Goal: Find specific page/section: Find specific page/section

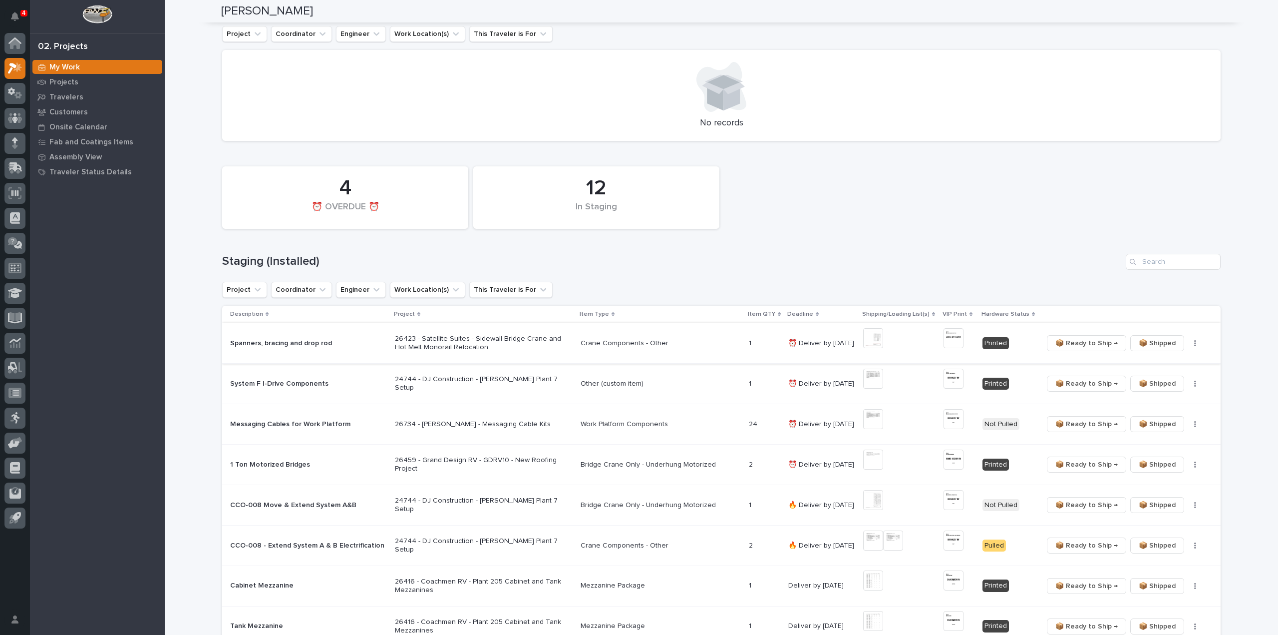
scroll to position [300, 0]
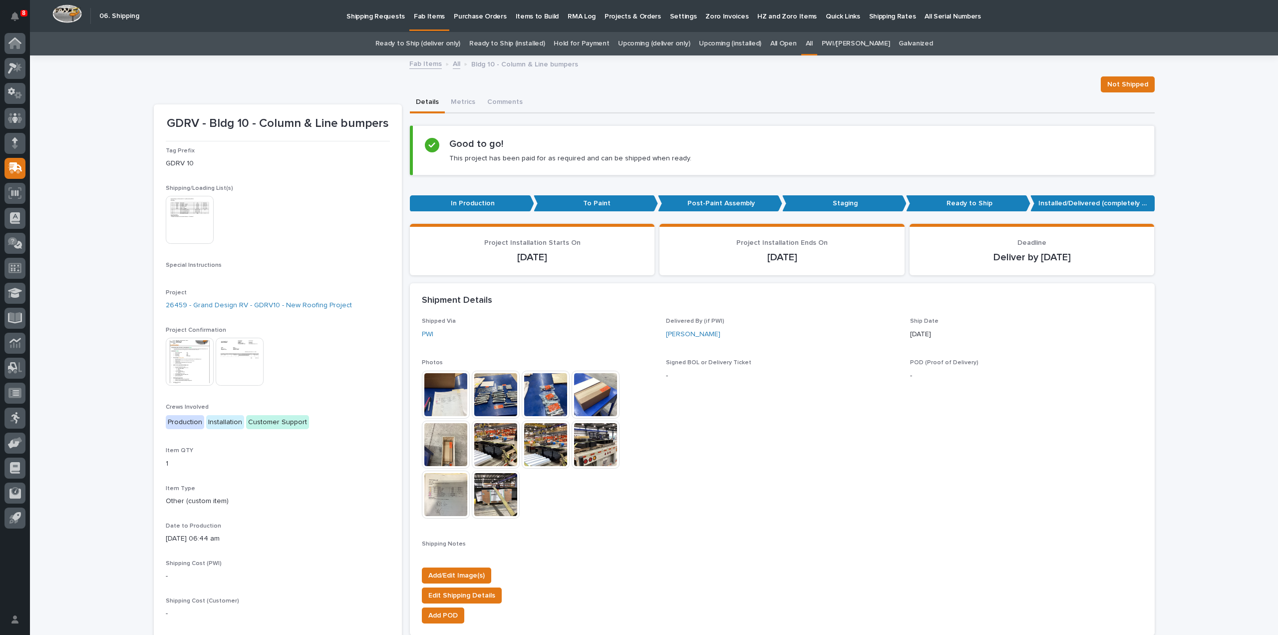
click at [813, 42] on link "All" at bounding box center [809, 43] width 7 height 23
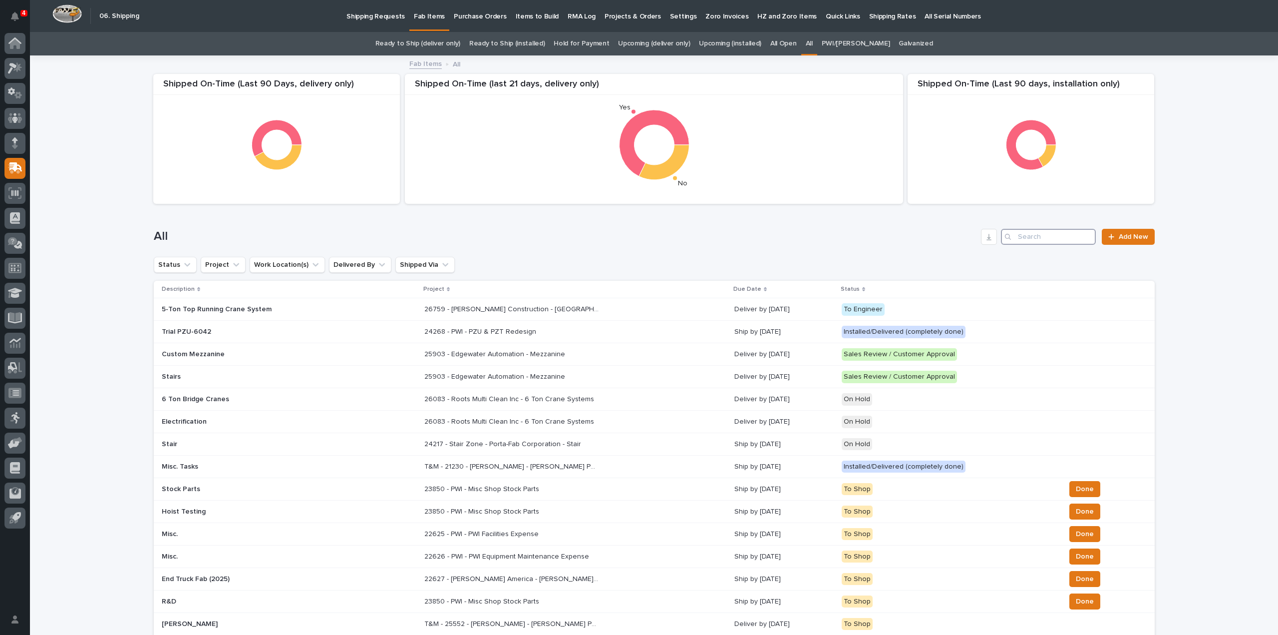
click at [1050, 238] on input "Search" at bounding box center [1048, 237] width 95 height 16
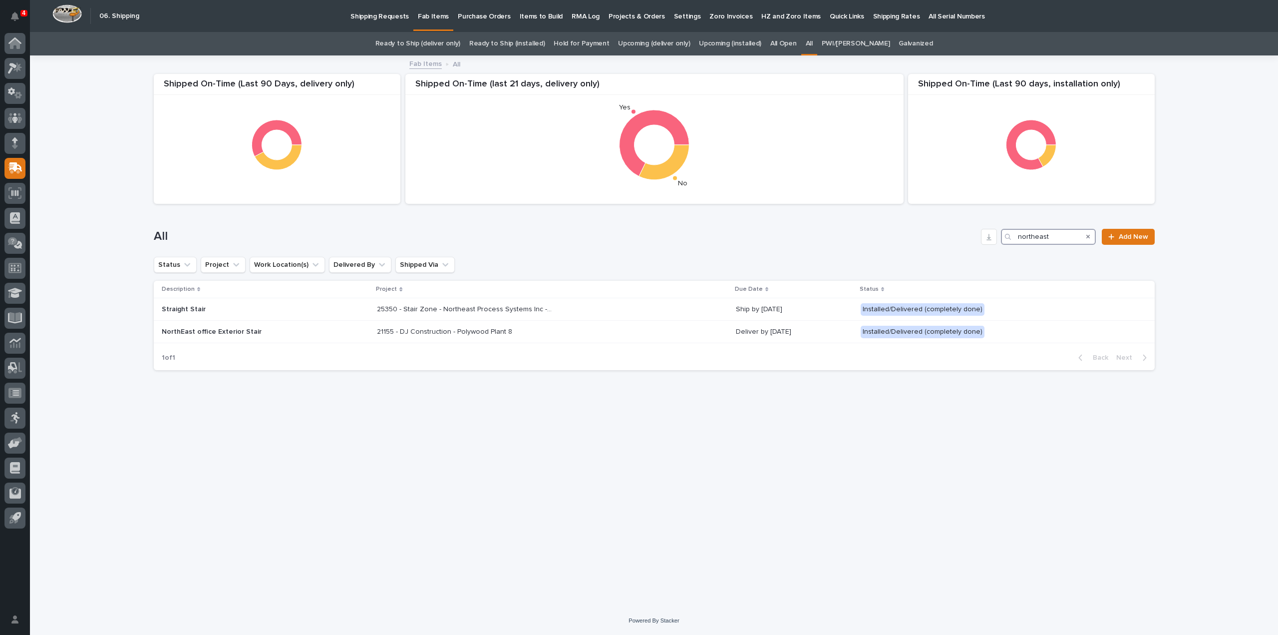
drag, startPoint x: 1050, startPoint y: 235, endPoint x: 998, endPoint y: 251, distance: 54.5
click at [998, 251] on div "All northeast Add New" at bounding box center [654, 233] width 1001 height 48
type input "26450"
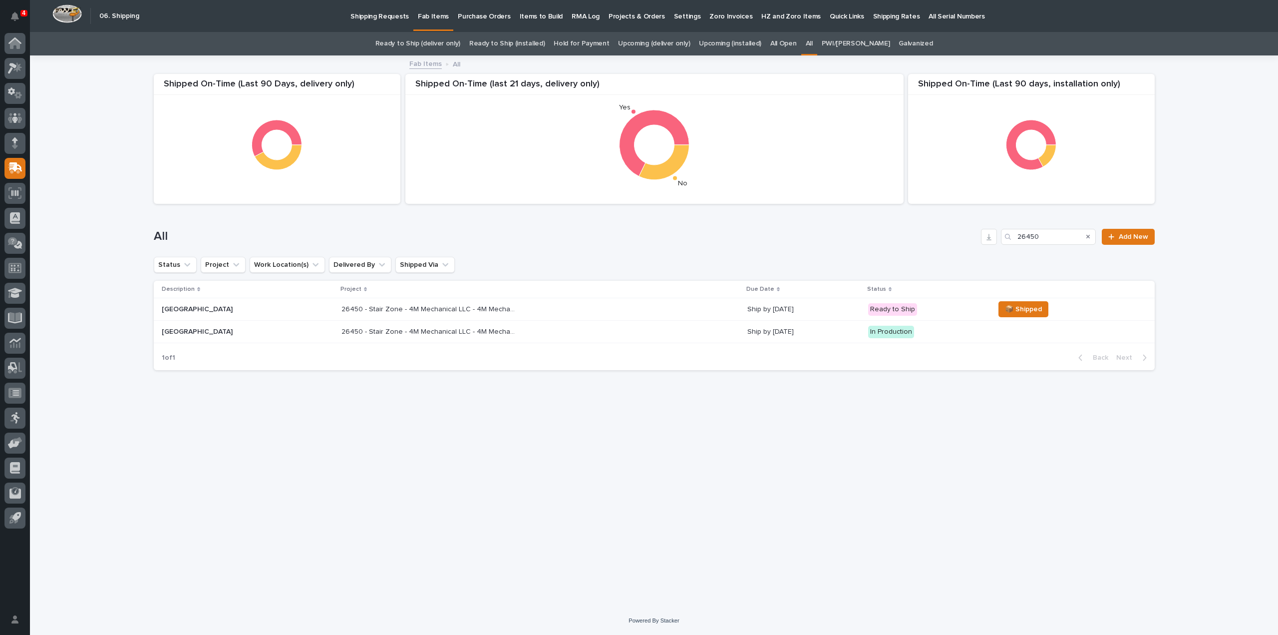
click at [342, 334] on p "26450 - Stair Zone - 4M Mechanical LLC - 4M Mechanical LLC" at bounding box center [430, 331] width 177 height 10
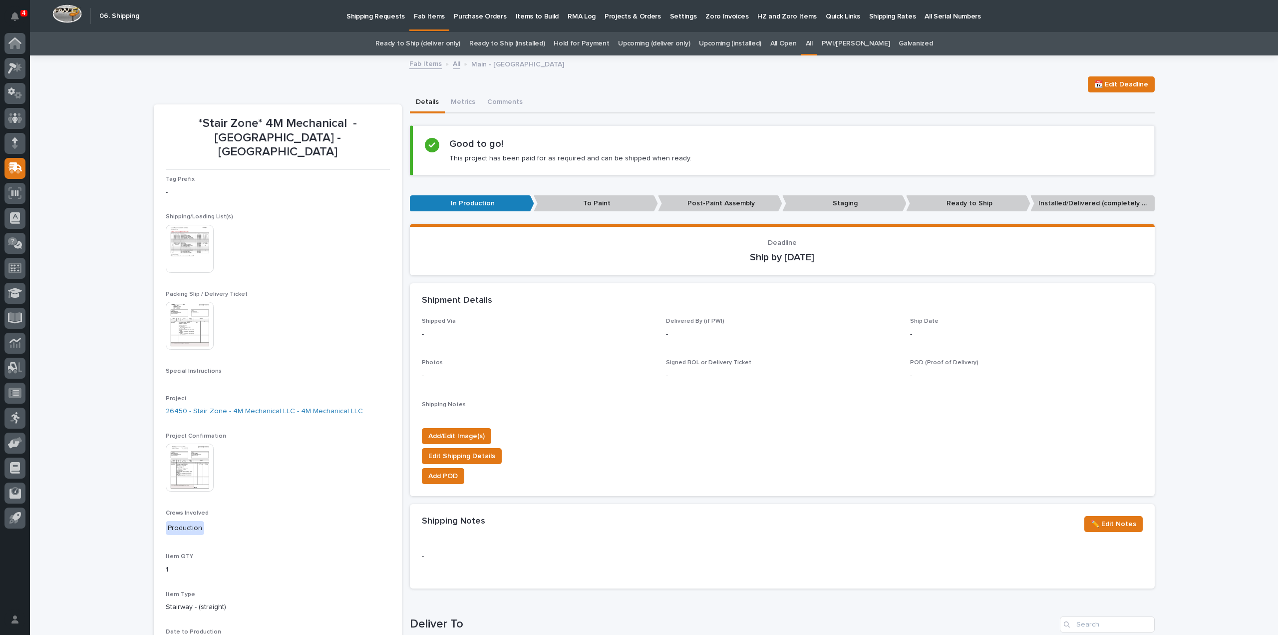
scroll to position [399, 0]
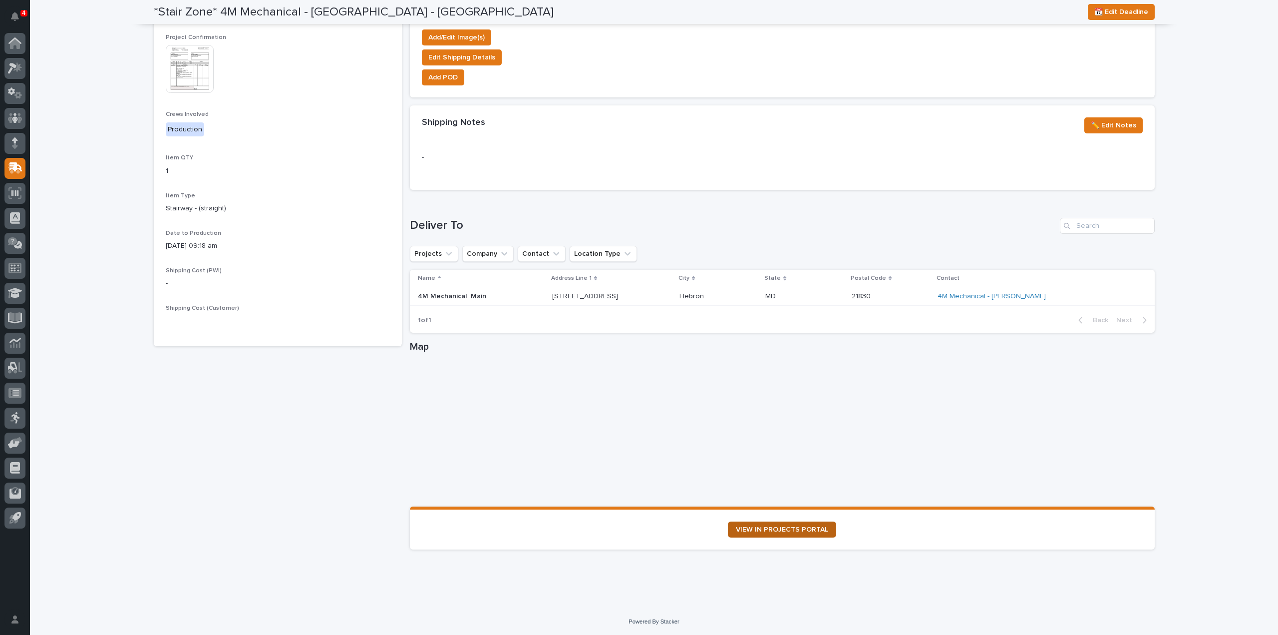
click at [756, 531] on span "VIEW IN PROJECTS PORTAL" at bounding box center [782, 529] width 92 height 7
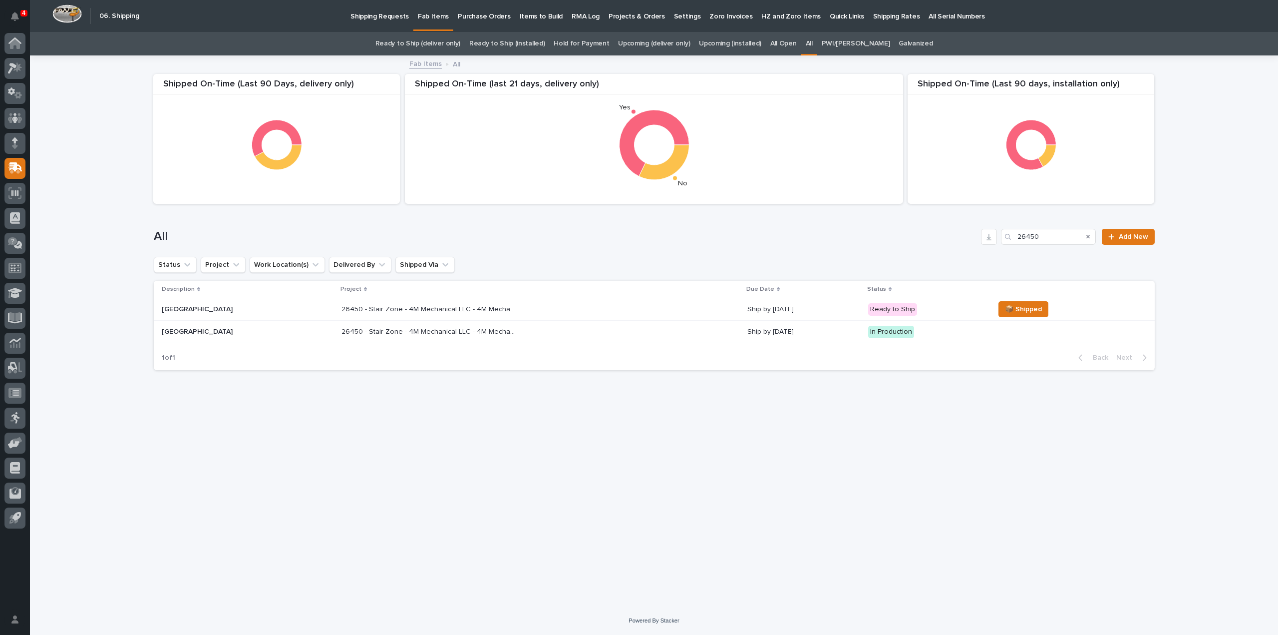
click at [813, 43] on link "All" at bounding box center [809, 43] width 7 height 23
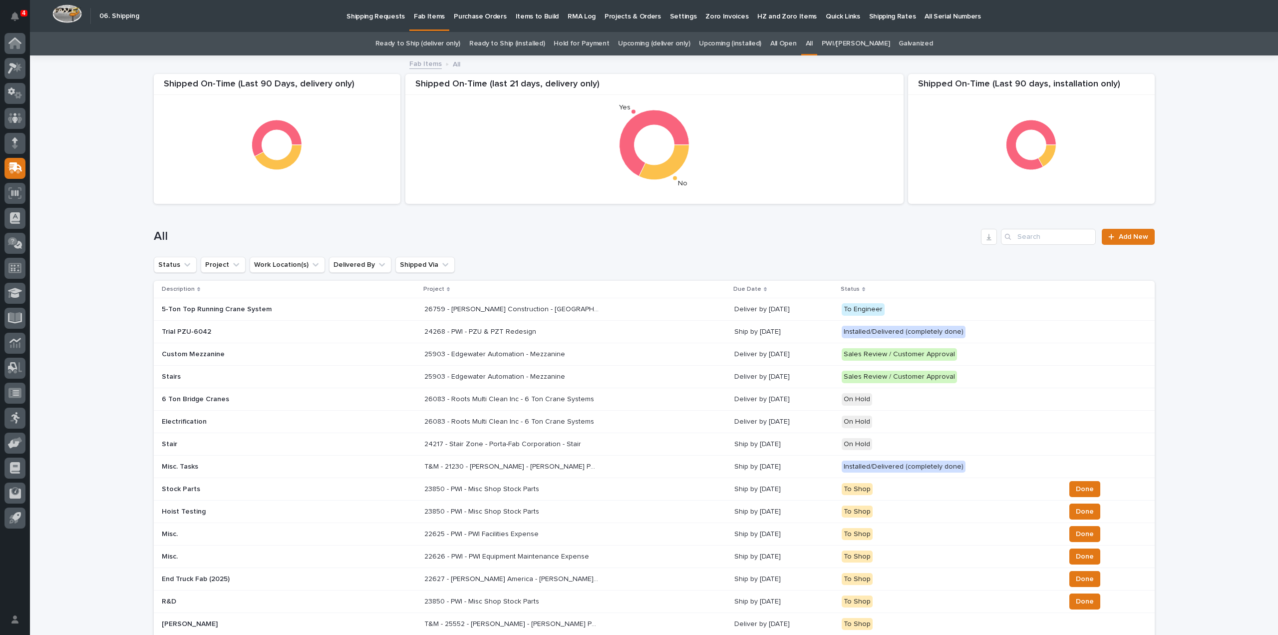
click at [1212, 221] on div "Loading... Saving… Loading... Saving… Shipped On-Time (Last 90 days, installati…" at bounding box center [654, 556] width 1248 height 1001
click at [1039, 236] on input "Search" at bounding box center [1048, 237] width 95 height 16
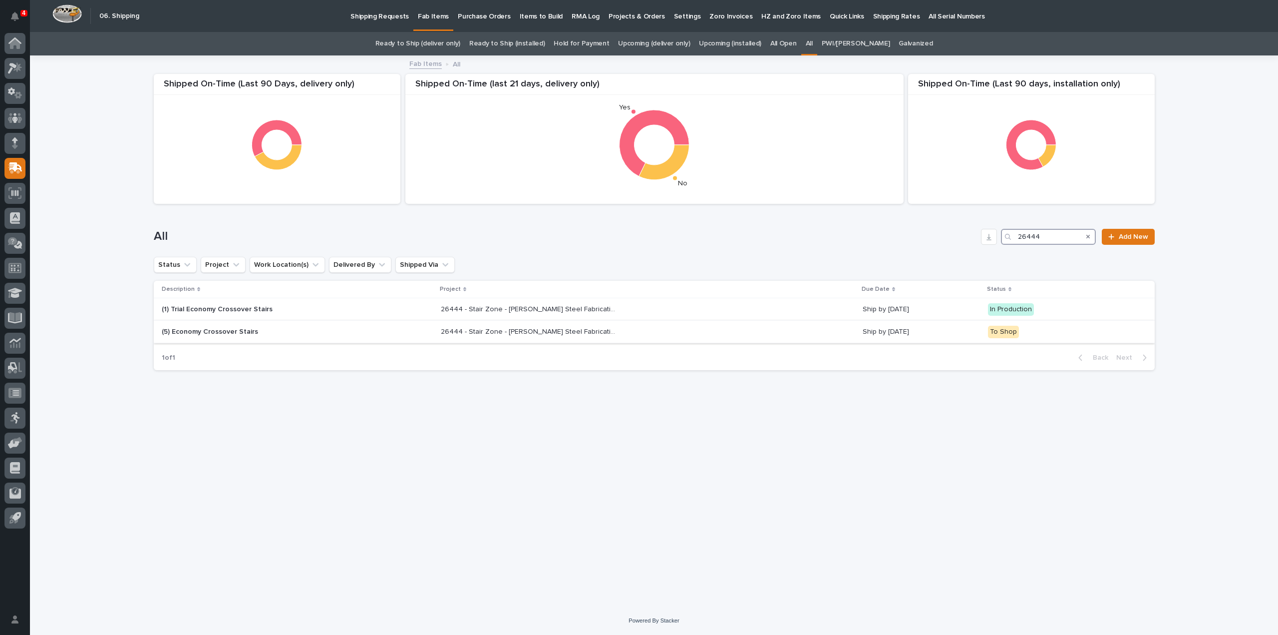
type input "26444"
click at [230, 334] on p "(5) Economy Crossover Stairs" at bounding box center [249, 332] width 175 height 8
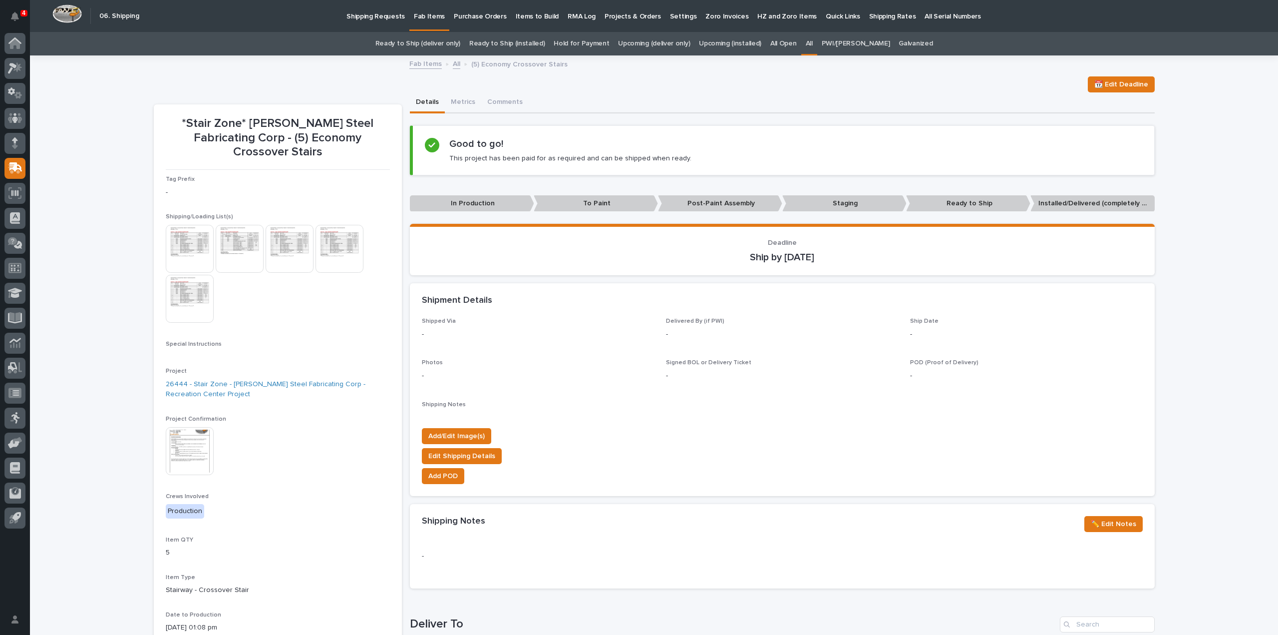
click at [189, 238] on img at bounding box center [190, 249] width 48 height 48
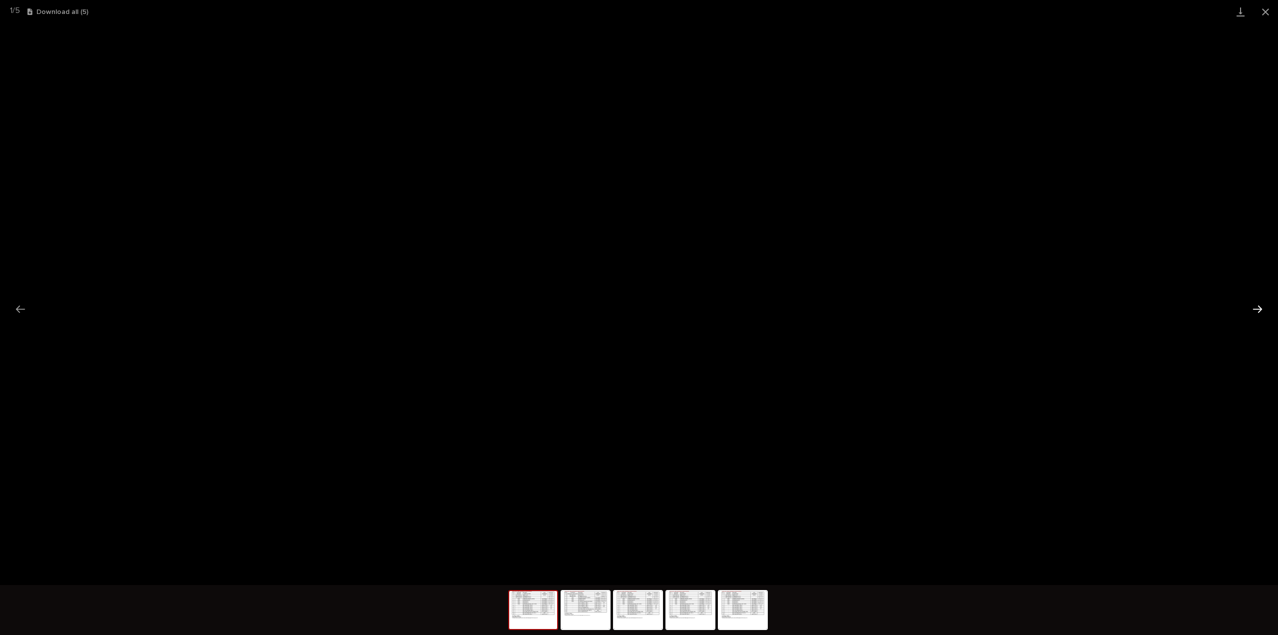
click at [1257, 311] on button "Next slide" at bounding box center [1257, 308] width 21 height 19
click at [22, 308] on button "Previous slide" at bounding box center [20, 308] width 21 height 19
click at [1258, 314] on button "Next slide" at bounding box center [1257, 308] width 21 height 19
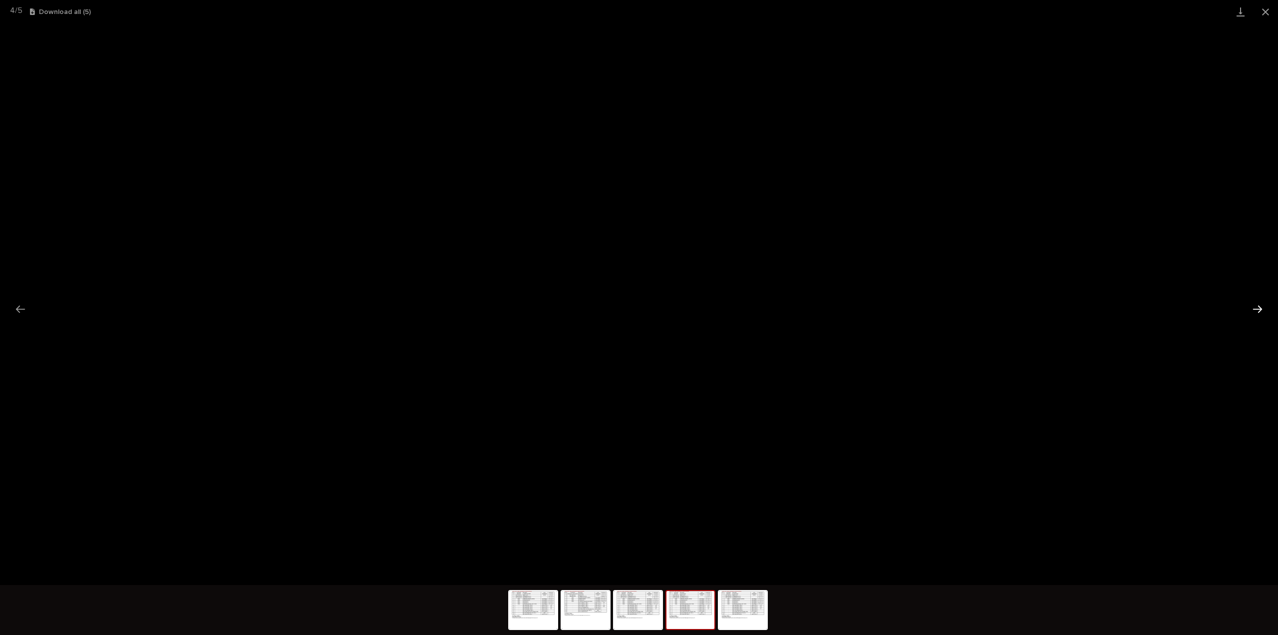
click at [1258, 314] on button "Next slide" at bounding box center [1257, 308] width 21 height 19
click at [1262, 14] on button "Close gallery" at bounding box center [1265, 11] width 25 height 23
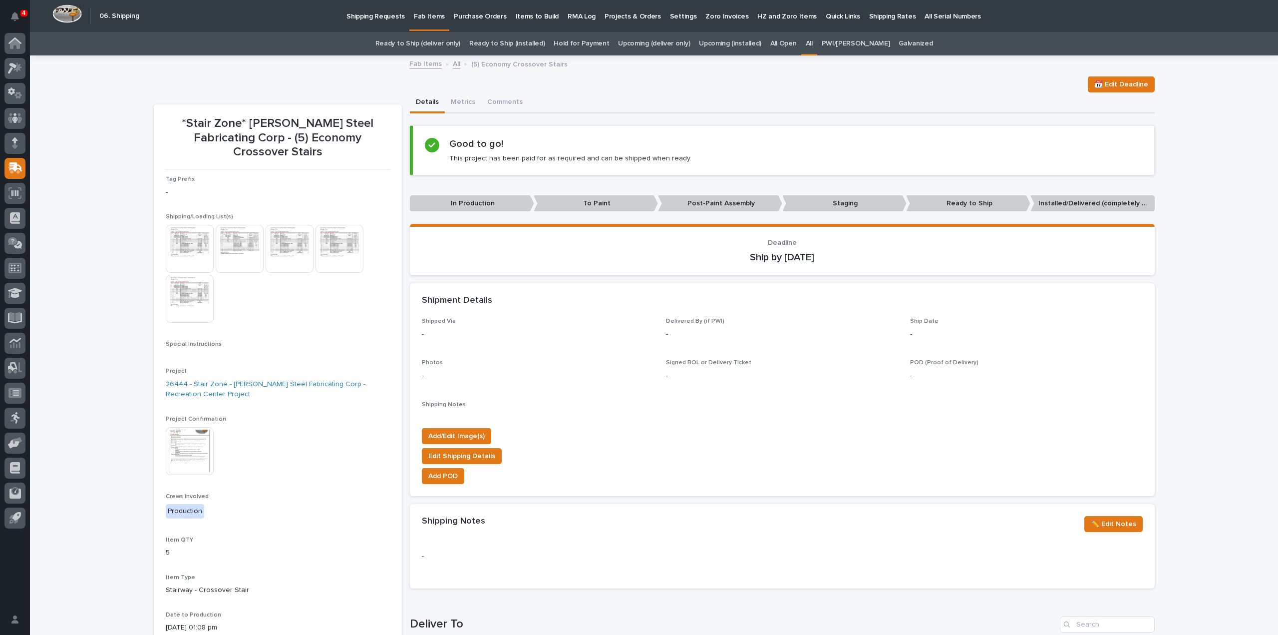
click at [190, 227] on img at bounding box center [190, 249] width 48 height 48
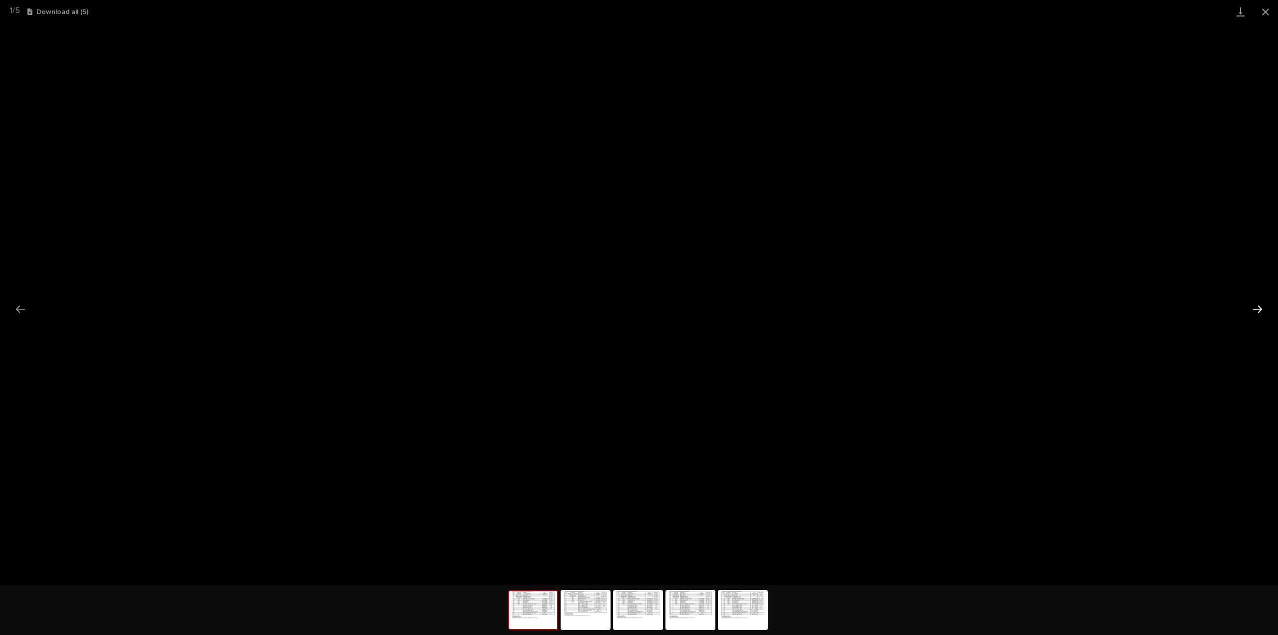
click at [1257, 309] on button "Next slide" at bounding box center [1257, 308] width 21 height 19
click at [1263, 10] on button "Close gallery" at bounding box center [1265, 11] width 25 height 23
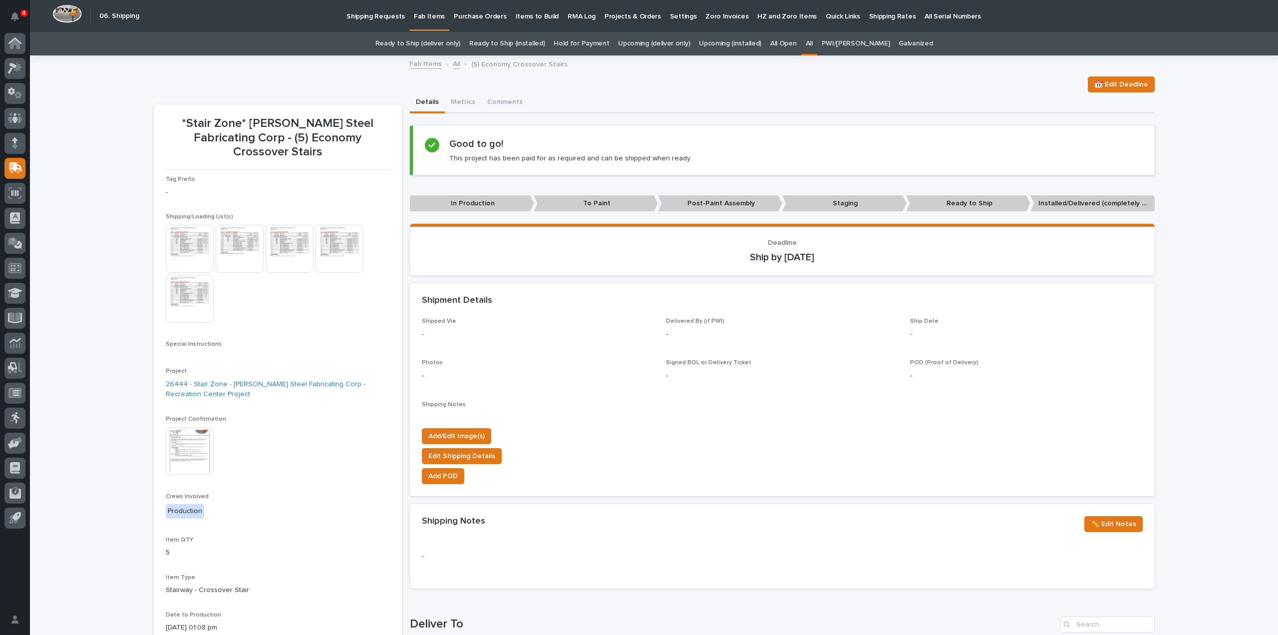
click at [813, 44] on link "All" at bounding box center [809, 43] width 7 height 23
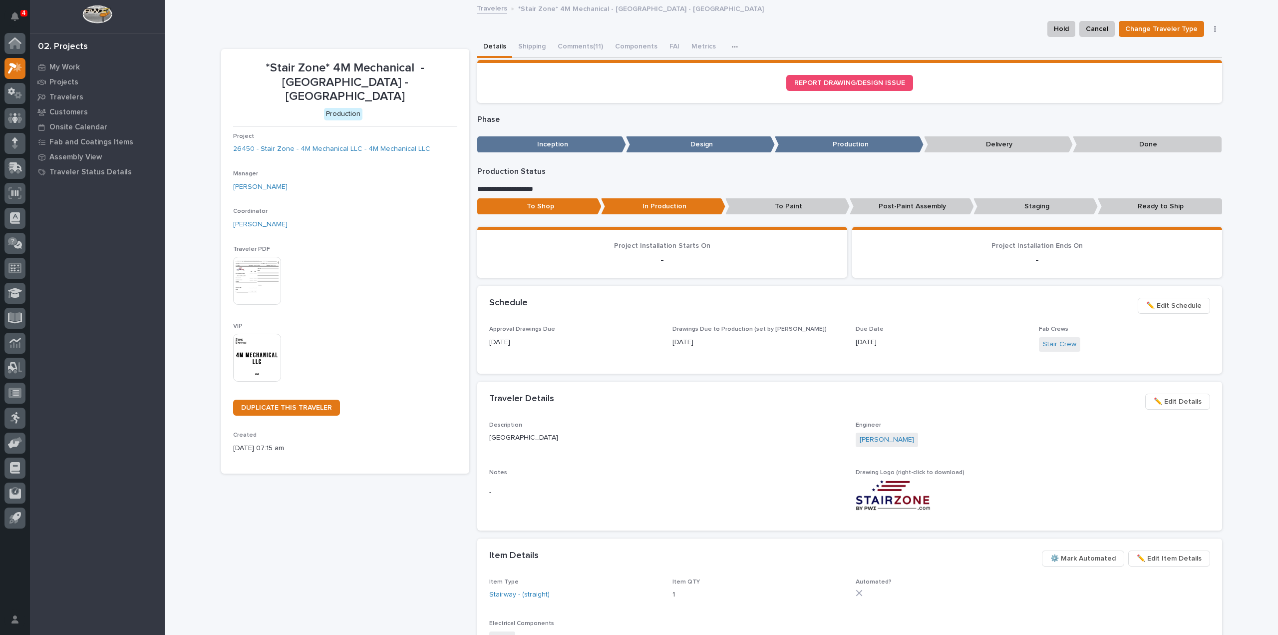
click at [246, 343] on img at bounding box center [257, 358] width 48 height 48
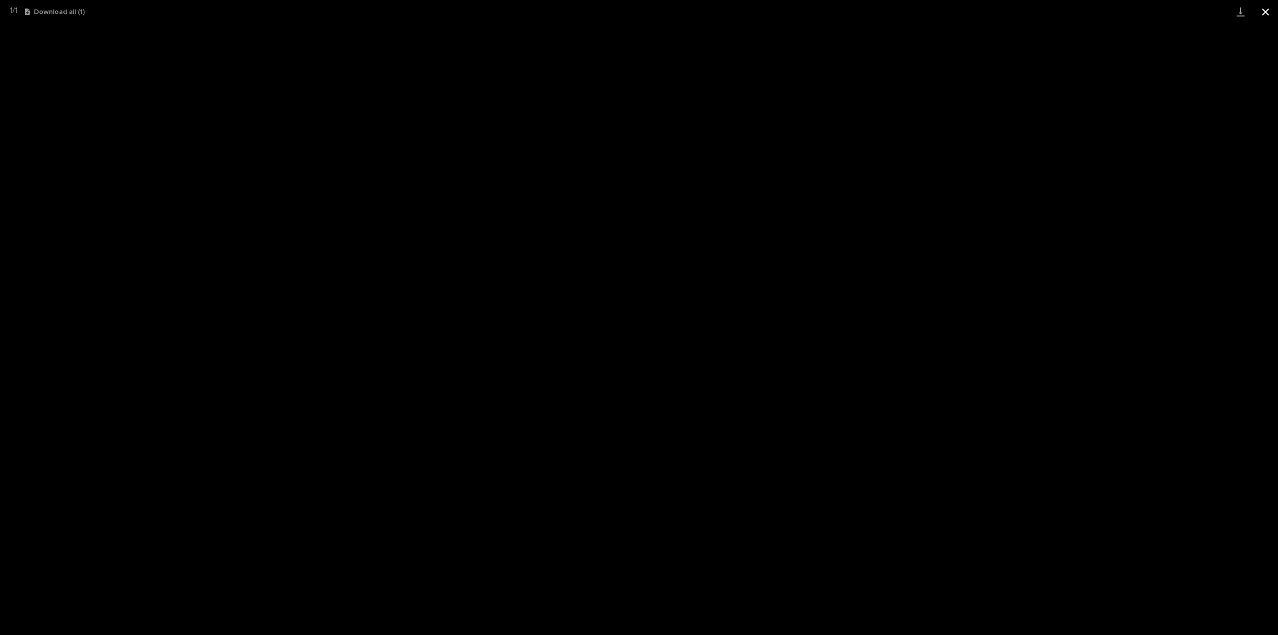
click at [1266, 15] on button "Close gallery" at bounding box center [1265, 11] width 25 height 23
